Goal: Task Accomplishment & Management: Complete application form

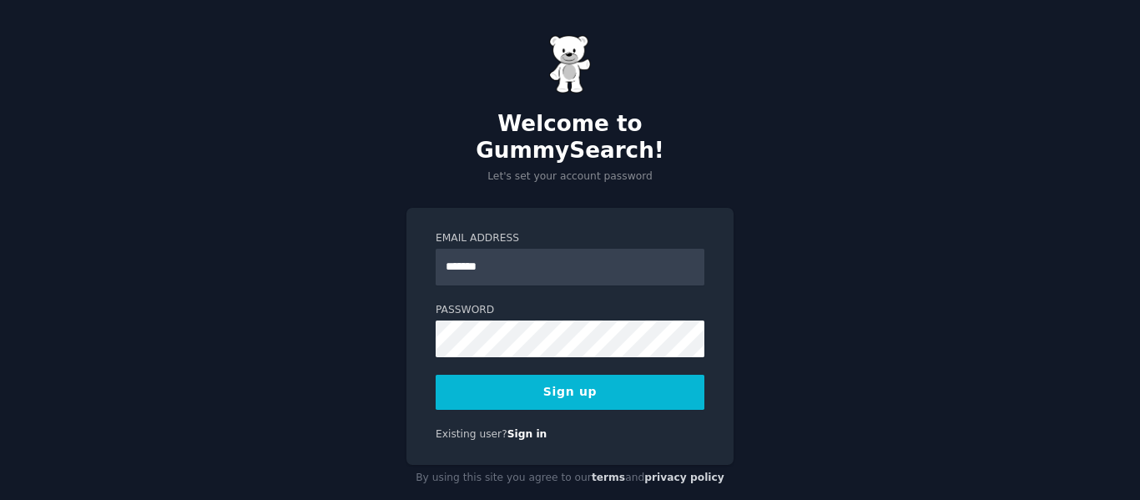
type input "**********"
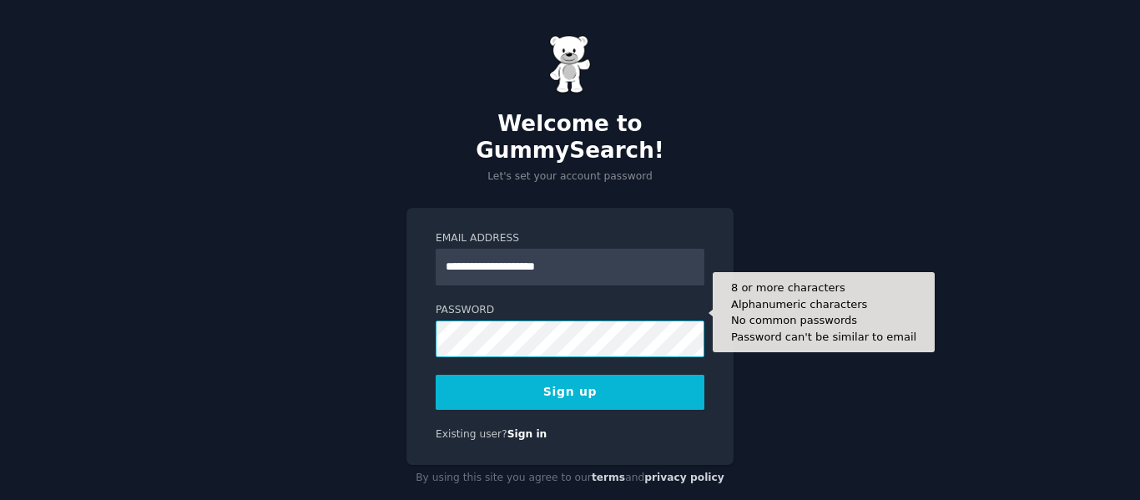
click at [436, 375] on button "Sign up" at bounding box center [570, 392] width 269 height 35
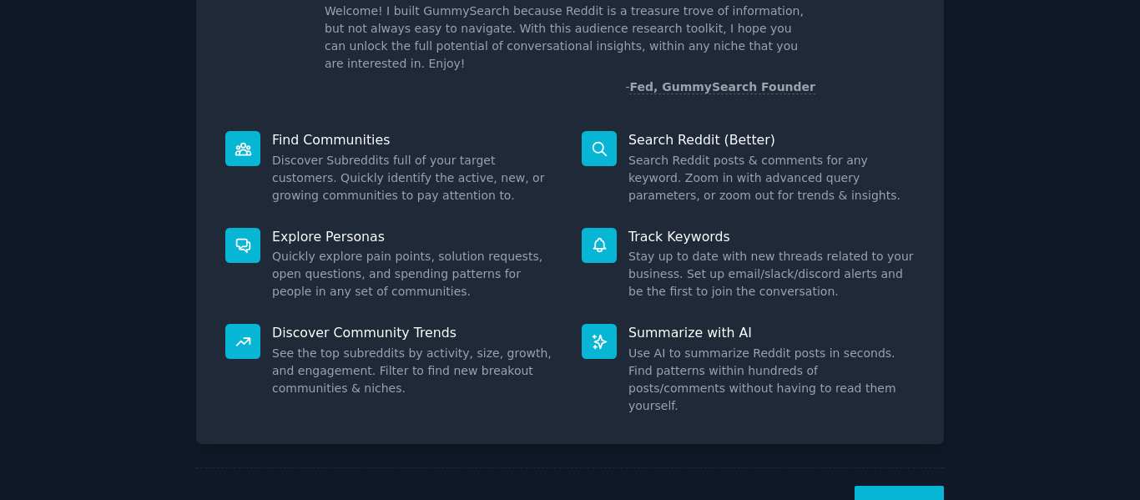
scroll to position [154, 0]
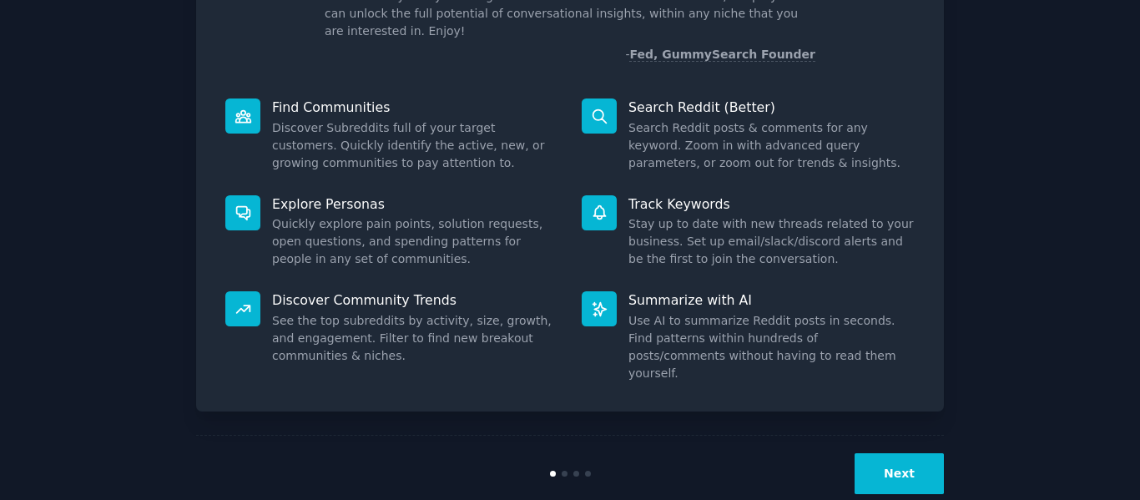
click at [895, 461] on div "Next" at bounding box center [570, 473] width 748 height 77
click at [895, 459] on div "Next" at bounding box center [570, 473] width 748 height 77
click at [895, 453] on button "Next" at bounding box center [899, 473] width 89 height 41
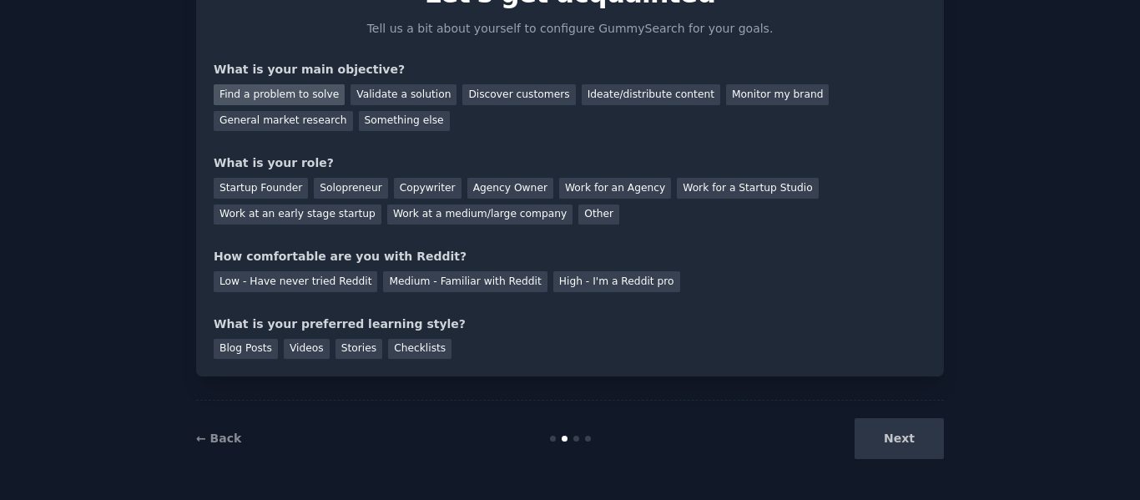
click at [275, 84] on div "Find a problem to solve" at bounding box center [279, 94] width 131 height 21
click at [578, 210] on div "Other" at bounding box center [598, 215] width 41 height 21
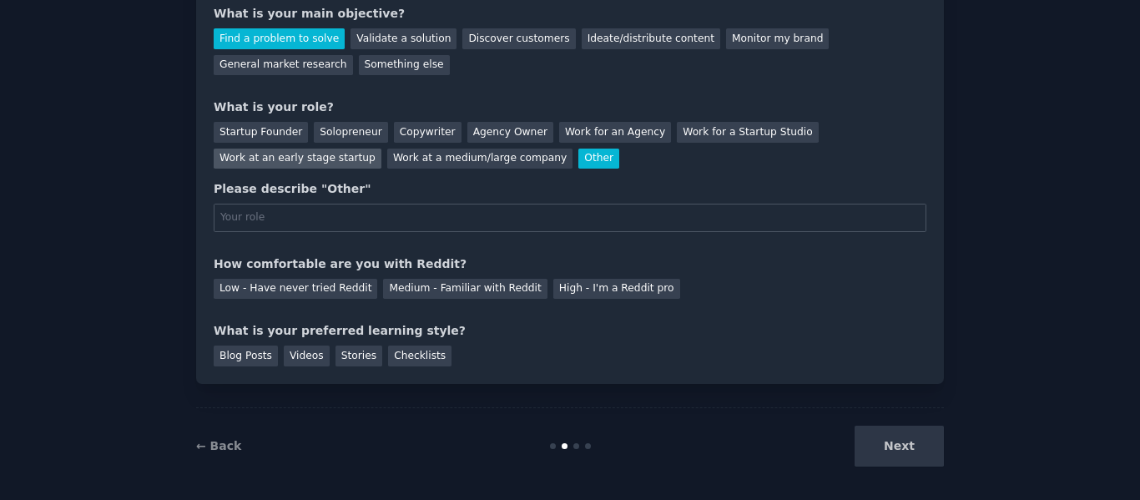
click at [381, 149] on div "Work at an early stage startup" at bounding box center [298, 159] width 168 height 21
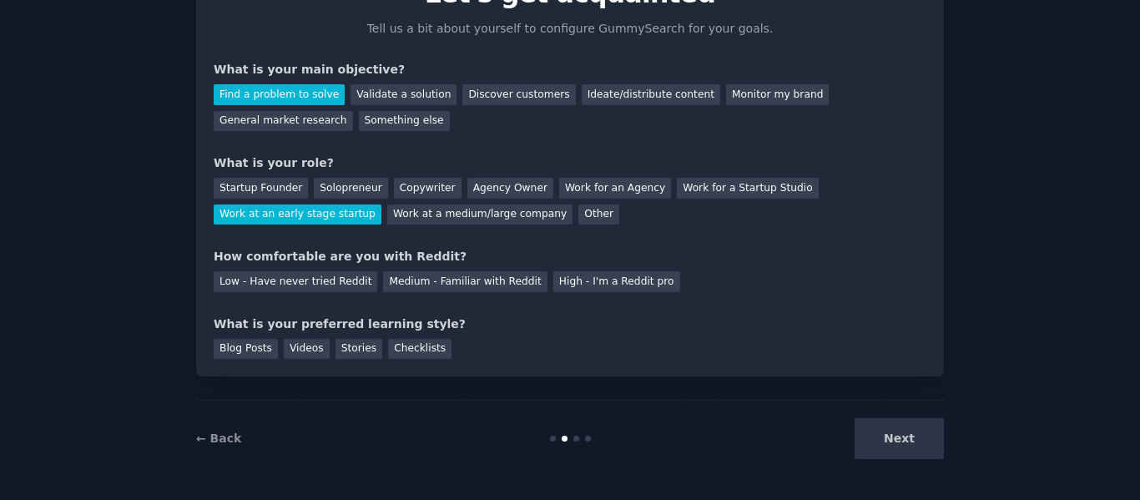
scroll to position [98, 0]
click at [404, 281] on div "Medium - Familiar with Reddit" at bounding box center [465, 281] width 164 height 21
click at [403, 351] on div "Checklists" at bounding box center [419, 349] width 63 height 21
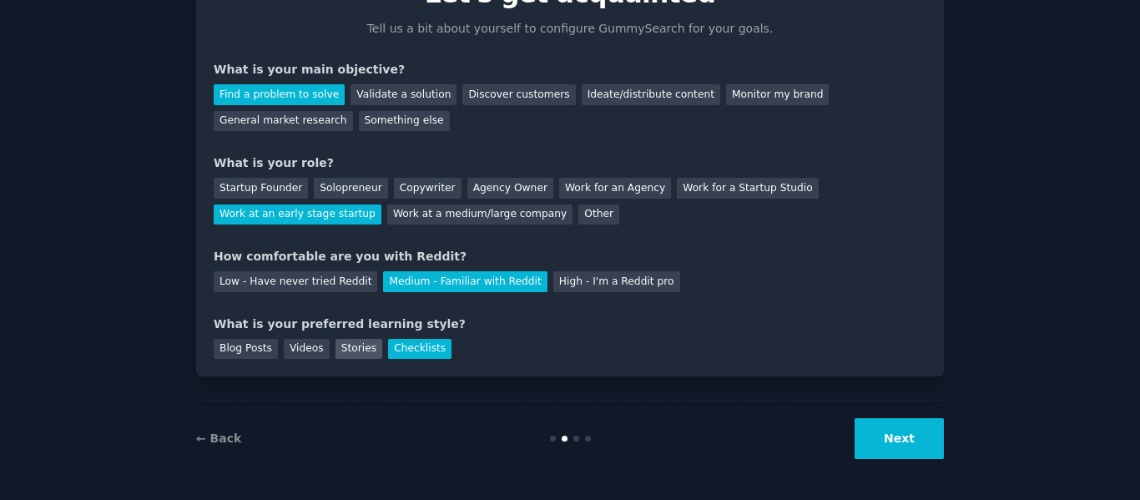
click at [336, 350] on div "Stories" at bounding box center [359, 349] width 47 height 21
click at [306, 351] on div "Videos" at bounding box center [307, 349] width 46 height 21
click at [250, 346] on div "Blog Posts" at bounding box center [246, 349] width 64 height 21
click at [395, 343] on div "Checklists" at bounding box center [419, 349] width 63 height 21
click at [237, 346] on div "Blog Posts" at bounding box center [246, 349] width 64 height 21
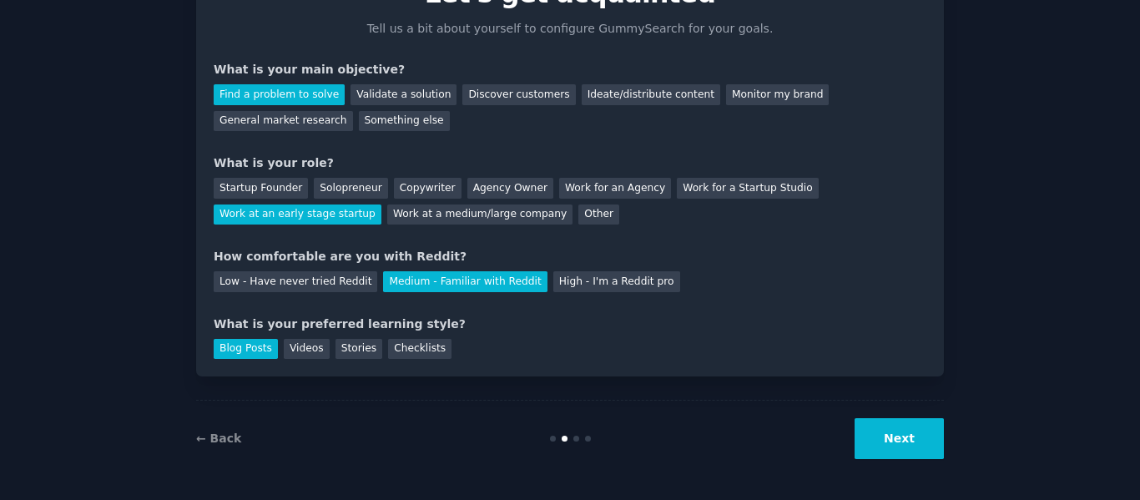
click at [886, 442] on button "Next" at bounding box center [899, 438] width 89 height 41
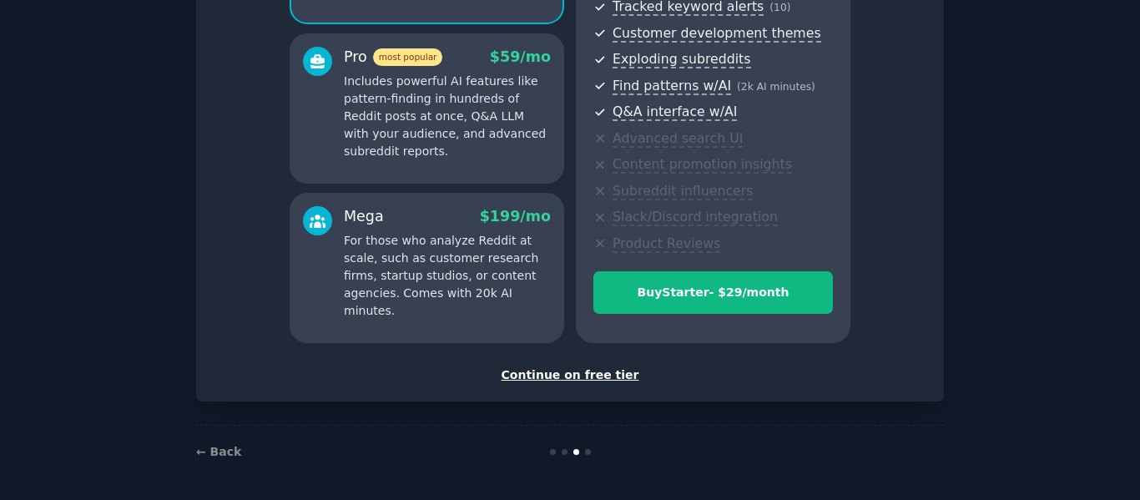
scroll to position [277, 0]
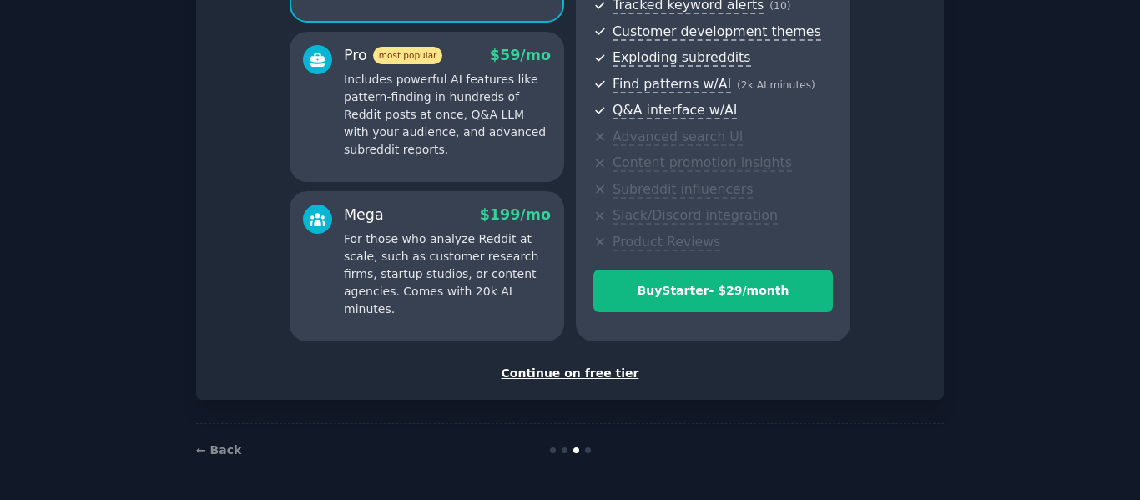
click at [578, 376] on div "Continue on free tier" at bounding box center [570, 374] width 713 height 18
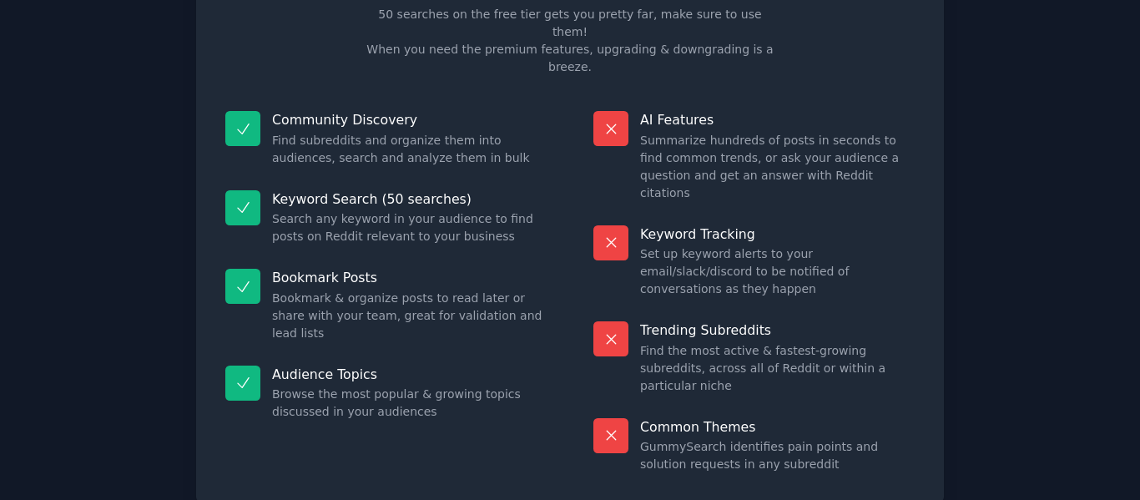
scroll to position [150, 0]
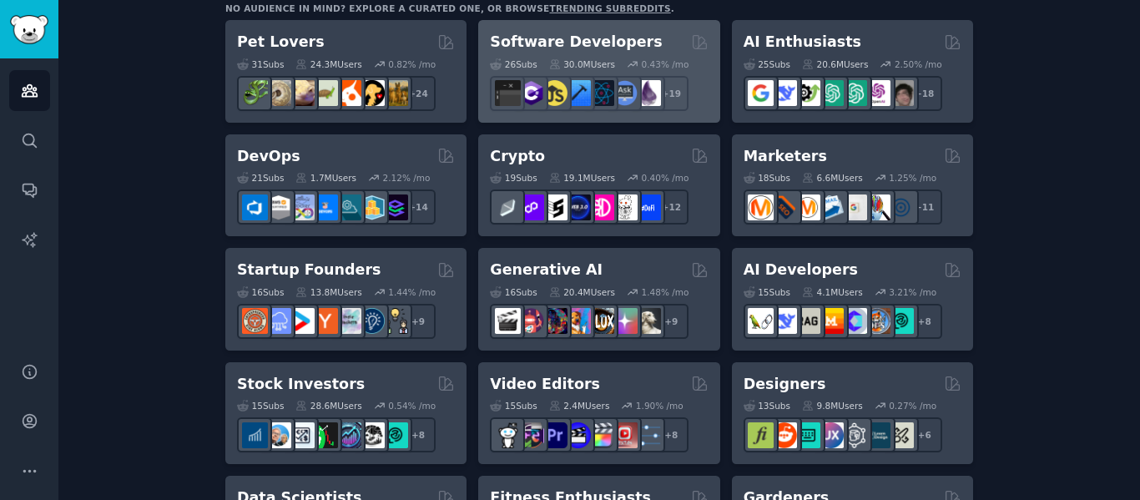
scroll to position [501, 0]
